Goal: Find specific page/section: Find specific page/section

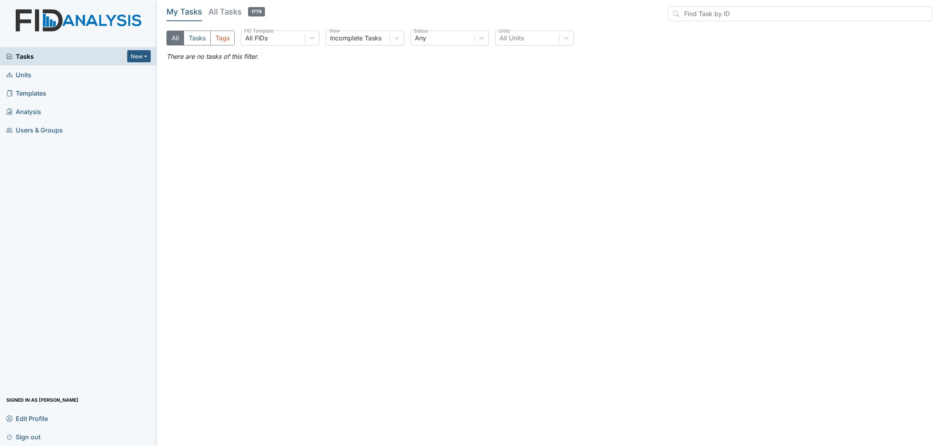
click at [75, 76] on link "Units" at bounding box center [78, 75] width 157 height 18
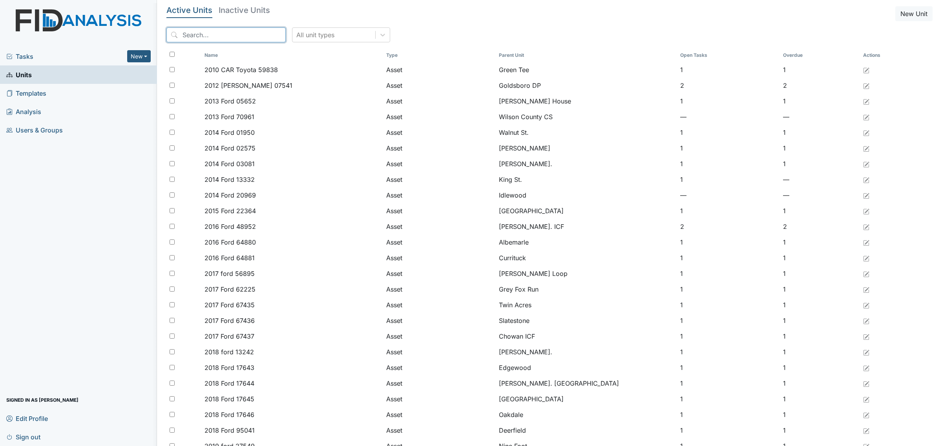
click at [243, 33] on input "search" at bounding box center [225, 34] width 119 height 15
click at [244, 10] on h5 "Inactive Units" at bounding box center [244, 10] width 51 height 8
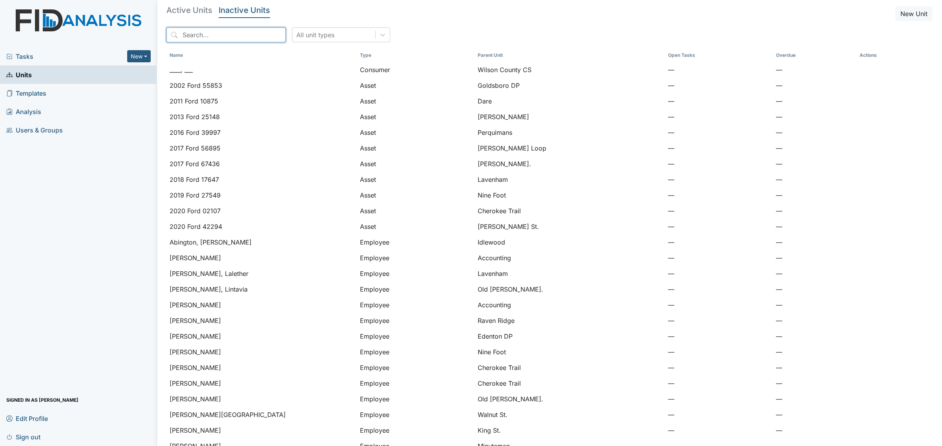
click at [240, 42] on input "search" at bounding box center [225, 34] width 119 height 15
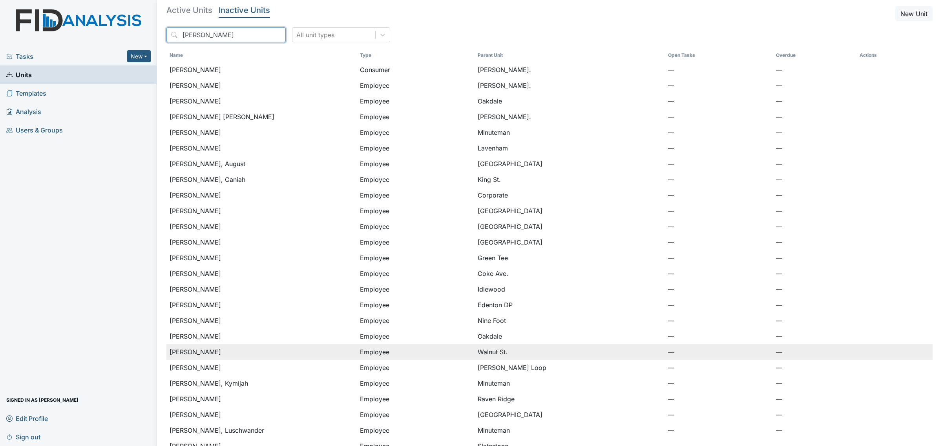
type input "william"
click at [224, 355] on div "Williams, Kayla" at bounding box center [261, 352] width 184 height 9
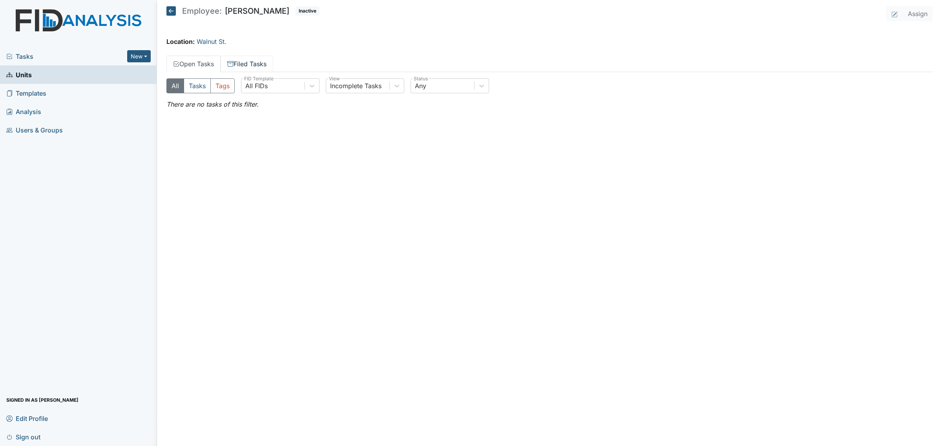
click at [250, 66] on link "Filed Tasks" at bounding box center [246, 64] width 53 height 16
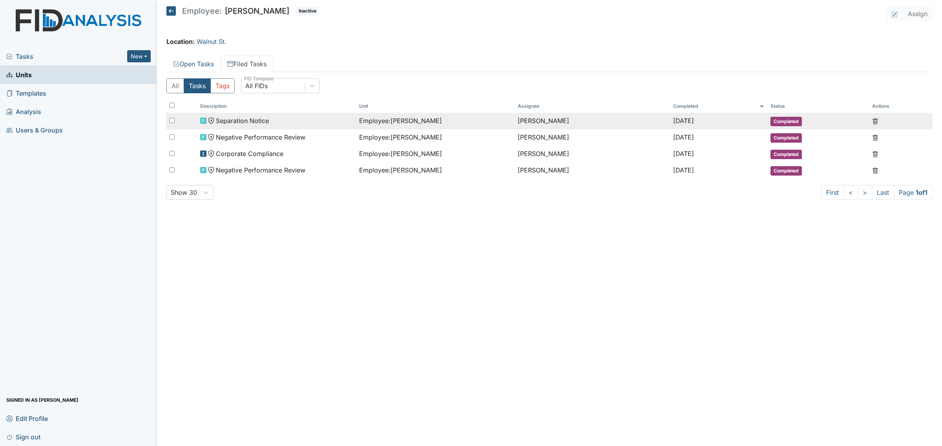
click at [279, 127] on td "Separation Notice" at bounding box center [276, 121] width 158 height 16
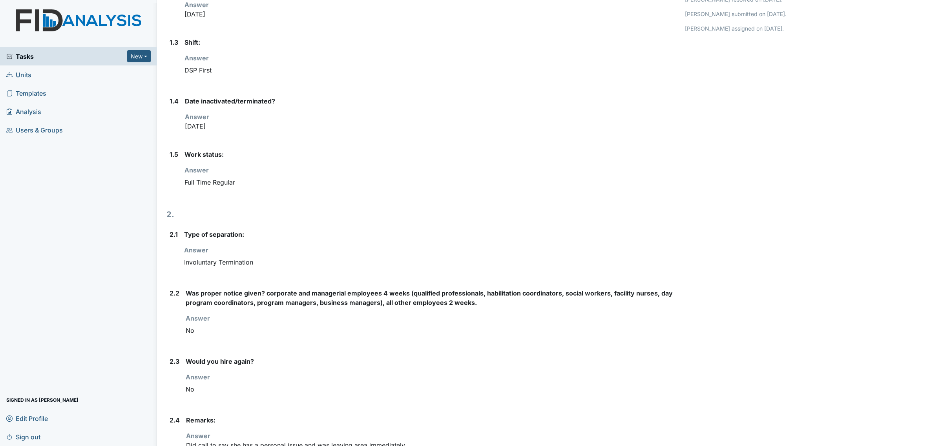
scroll to position [225, 0]
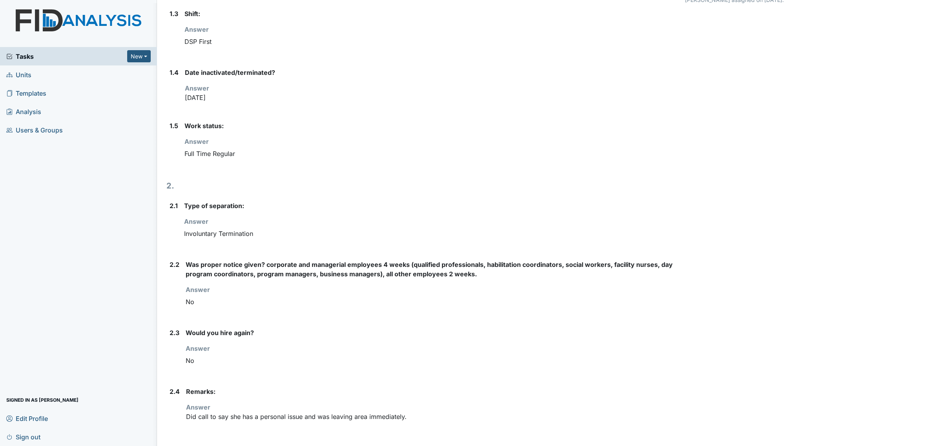
click at [46, 59] on span "Tasks" at bounding box center [66, 56] width 121 height 9
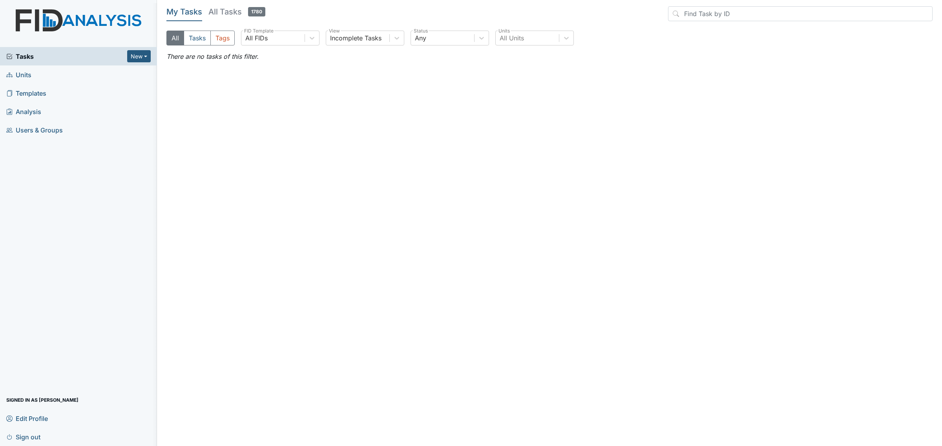
click at [33, 69] on link "Units" at bounding box center [78, 75] width 157 height 18
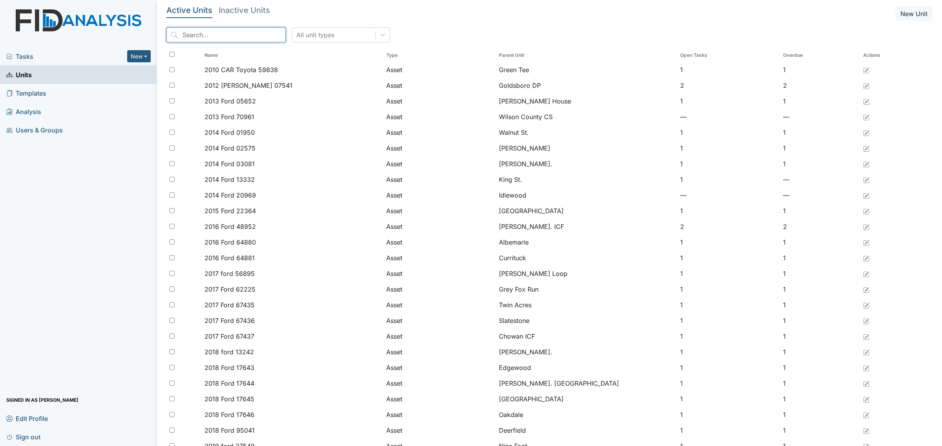
click at [247, 38] on input "search" at bounding box center [225, 34] width 119 height 15
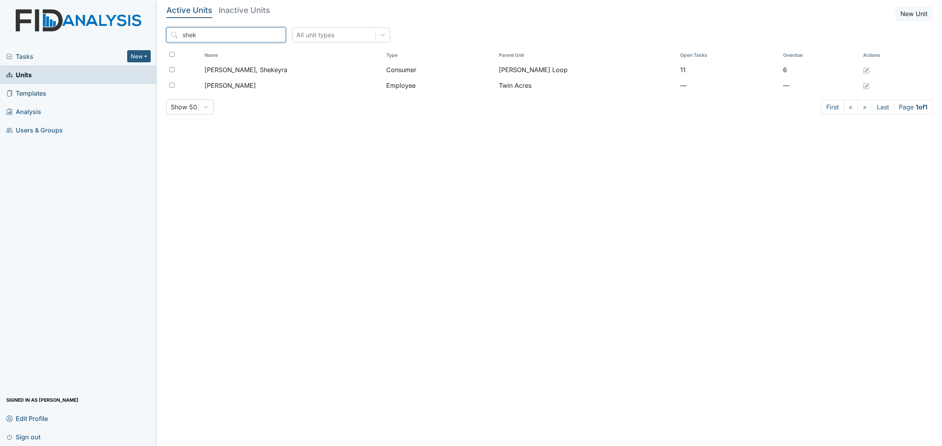
type input "shek"
